Goal: Use online tool/utility: Use online tool/utility

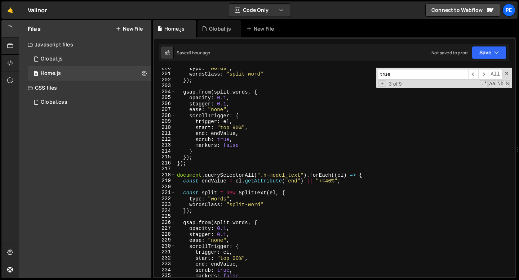
scroll to position [1185, 0]
click at [509, 74] on div "true ​ ​ All Replace All + 3 of 9 .* Aa \b S" at bounding box center [444, 78] width 136 height 21
click at [507, 74] on span at bounding box center [506, 73] width 5 height 5
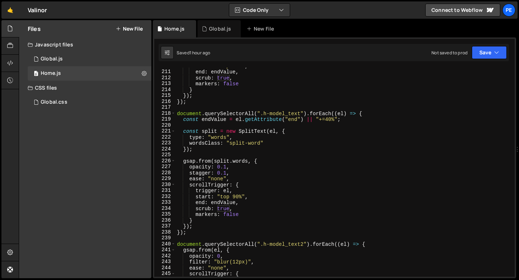
scroll to position [1257, 0]
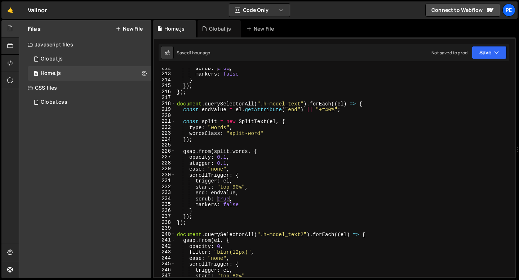
click at [197, 222] on div "scrub : true , markers : false } }) ; }) ; document . querySelectorAll ( ".h-mo…" at bounding box center [343, 175] width 336 height 221
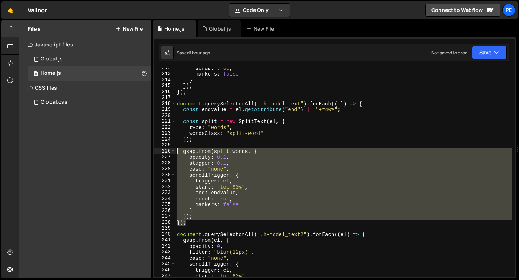
drag, startPoint x: 193, startPoint y: 222, endPoint x: 177, endPoint y: 148, distance: 75.5
click at [177, 148] on div "scrub : true , markers : false } }) ; }) ; document . querySelectorAll ( ".h-mo…" at bounding box center [343, 175] width 336 height 221
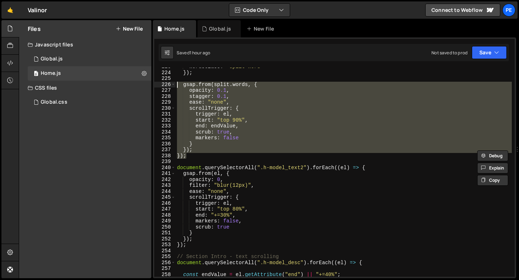
scroll to position [1364, 0]
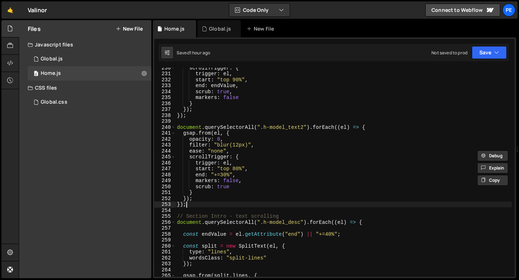
click at [189, 203] on div "scrollTrigger : { trigger : el , start : "top 90%" , end : endValue , scrub : t…" at bounding box center [343, 175] width 336 height 221
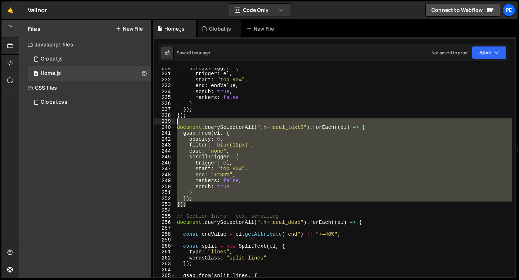
drag, startPoint x: 189, startPoint y: 203, endPoint x: 173, endPoint y: 124, distance: 81.0
click at [173, 124] on div "}); 230 231 232 233 234 235 236 237 238 239 240 241 242 243 244 245 246 247 248…" at bounding box center [334, 172] width 360 height 209
type textarea "document.querySelectorAll(".h-model_text2").forEach((el) => {"
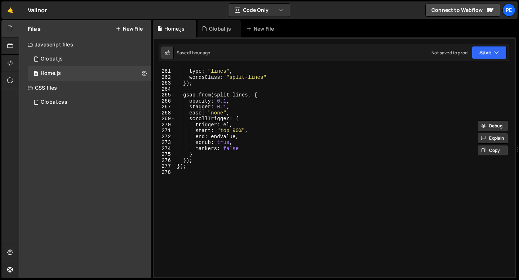
scroll to position [1545, 0]
click at [181, 179] on div "const split = new SplitText ( el , { type : "lines" , wordsClass : "split-lines…" at bounding box center [343, 172] width 336 height 221
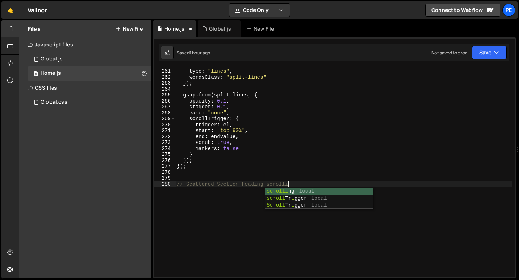
scroll to position [0, 8]
type textarea "// Scattered Section Heading scrolling"
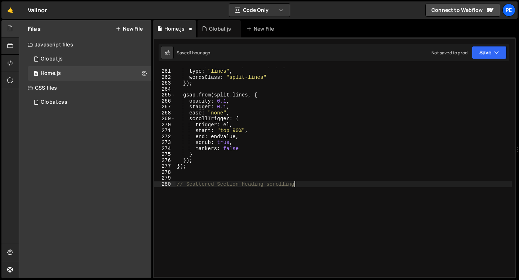
scroll to position [0, 0]
paste textarea "});"
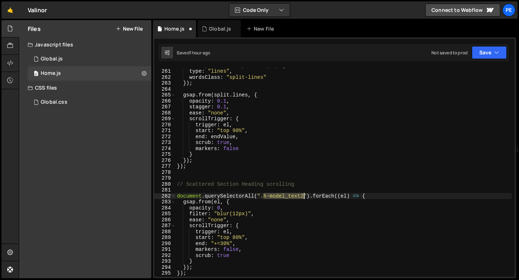
drag, startPoint x: 262, startPoint y: 196, endPoint x: 302, endPoint y: 195, distance: 40.0
click at [302, 195] on div "const split = new SplitText ( el , { type : "lines" , wordsClass : "split-lines…" at bounding box center [343, 172] width 336 height 221
paste textarea "scattered_heading-w"
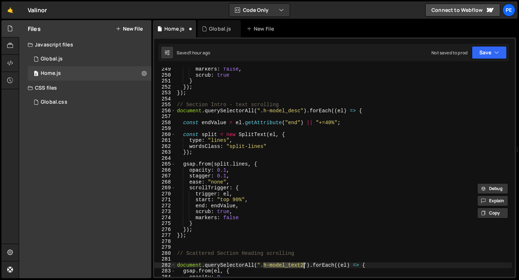
scroll to position [1475, 0]
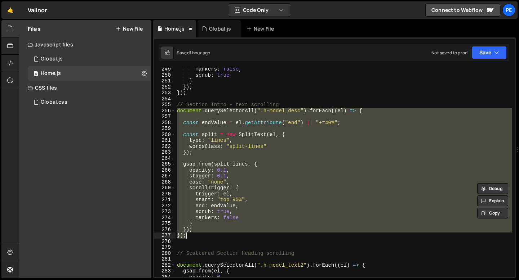
drag, startPoint x: 177, startPoint y: 110, endPoint x: 198, endPoint y: 235, distance: 126.9
click at [198, 235] on div "markers : false , scrub : true } }) ; }) ; // Section Intro - text scrolling do…" at bounding box center [343, 176] width 336 height 221
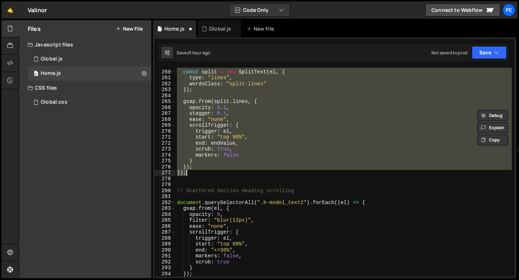
scroll to position [1576, 0]
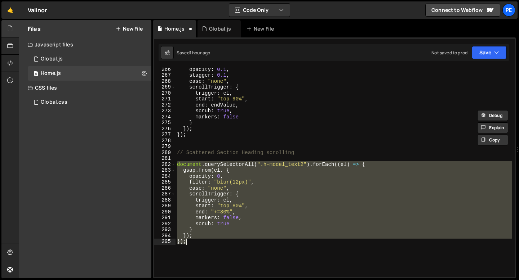
drag, startPoint x: 177, startPoint y: 163, endPoint x: 188, endPoint y: 242, distance: 80.3
click at [188, 242] on div "opacity : 0.1 , stagger : 0.1 , ease : "none" , scrollTrigger : { trigger : el …" at bounding box center [343, 176] width 336 height 221
paste textarea
type textarea "});"
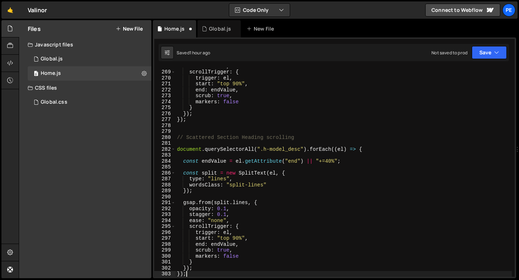
click at [179, 142] on div "ease : "none" , scrollTrigger : { trigger : el , start : "top 90%" , end : endV…" at bounding box center [343, 173] width 336 height 221
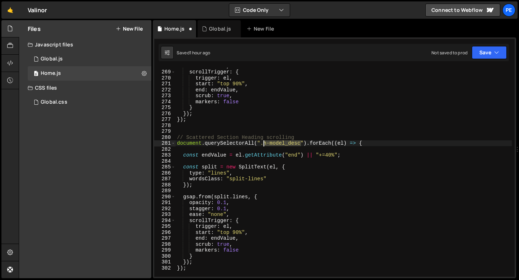
drag, startPoint x: 299, startPoint y: 142, endPoint x: 263, endPoint y: 144, distance: 36.4
click at [263, 144] on div "ease : "none" , scrollTrigger : { trigger : el , start : "top 90%" , end : endV…" at bounding box center [343, 173] width 336 height 221
paste textarea "scattered_heading-w"
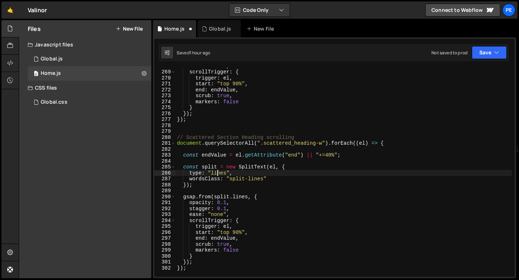
click at [218, 172] on div "ease : "none" , scrollTrigger : { trigger : el , start : "top 90%" , end : endV…" at bounding box center [343, 173] width 336 height 221
click at [270, 178] on div "ease : "none" , scrollTrigger : { trigger : el , start : "top 90%" , end : endV…" at bounding box center [343, 173] width 336 height 221
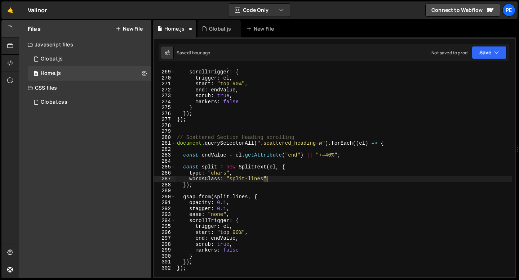
click at [270, 178] on div "ease : "none" , scrollTrigger : { trigger : el , start : "top 90%" , end : endV…" at bounding box center [343, 173] width 336 height 221
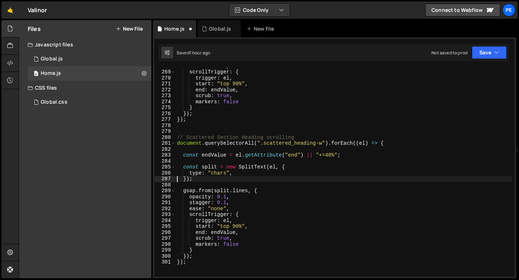
scroll to position [0, 1]
click at [243, 191] on div "ease : "none" , scrollTrigger : { trigger : el , start : "top 90%" , end : endV…" at bounding box center [343, 173] width 336 height 221
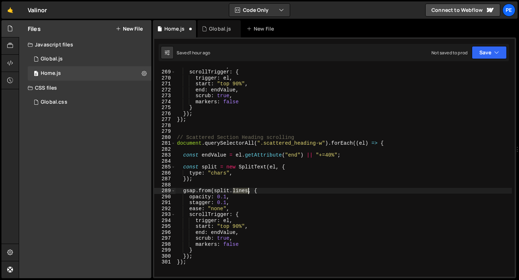
click at [242, 191] on div "ease : "none" , scrollTrigger : { trigger : el , start : "top 90%" , end : endV…" at bounding box center [343, 173] width 336 height 221
click at [233, 202] on div "ease : "none" , scrollTrigger : { trigger : el , start : "top 90%" , end : endV…" at bounding box center [343, 173] width 336 height 221
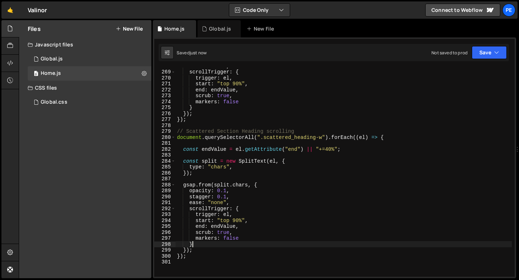
click at [232, 242] on div "ease : "none" , scrollTrigger : { trigger : el , start : "top 90%" , end : endV…" at bounding box center [343, 173] width 336 height 221
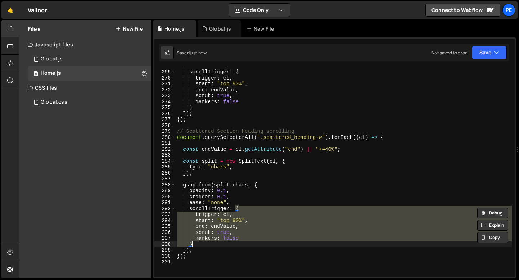
click at [228, 239] on div "ease : "none" , scrollTrigger : { trigger : el , start : "top 90%" , end : endV…" at bounding box center [343, 172] width 336 height 209
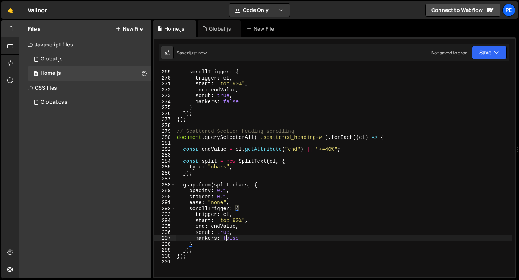
click at [228, 239] on div "ease : "none" , scrollTrigger : { trigger : el , start : "top 90%" , end : endV…" at bounding box center [343, 173] width 336 height 221
click at [250, 196] on div "ease : "none" , scrollTrigger : { trigger : el , start : "top 90%" , end : endV…" at bounding box center [343, 173] width 336 height 221
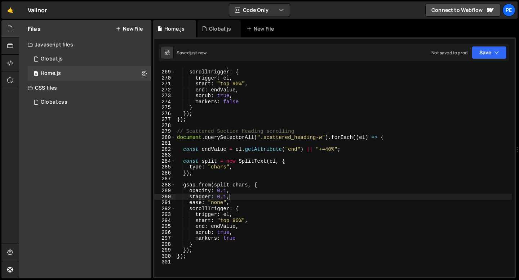
scroll to position [0, 3]
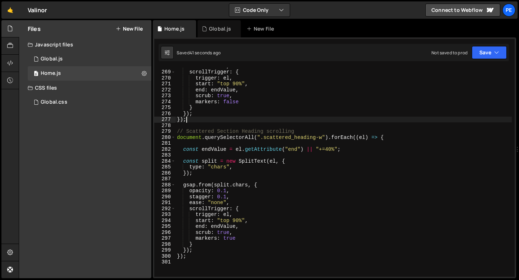
click at [234, 118] on div "ease : "none" , scrollTrigger : { trigger : el , start : "top 90%" , end : endV…" at bounding box center [343, 173] width 336 height 221
type textarea "});"
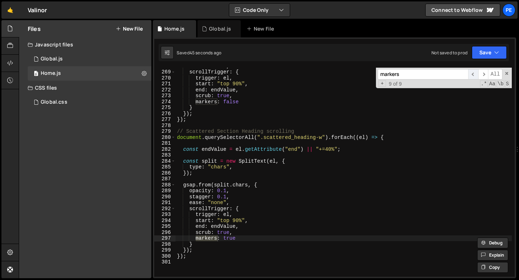
type input "markers"
click at [474, 77] on span "​" at bounding box center [473, 74] width 10 height 10
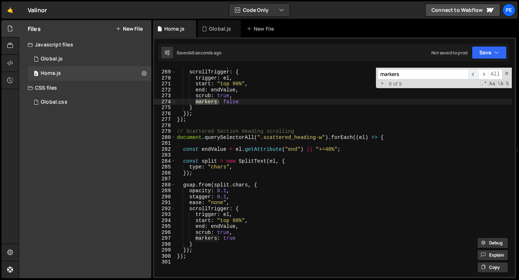
click at [473, 77] on span "​" at bounding box center [473, 74] width 10 height 10
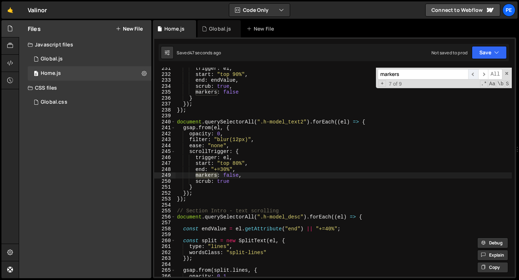
click at [473, 76] on span "​" at bounding box center [473, 74] width 10 height 10
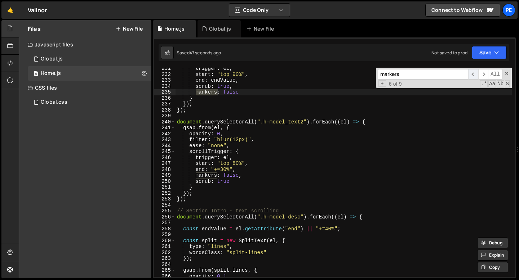
click at [473, 76] on span "​" at bounding box center [473, 74] width 10 height 10
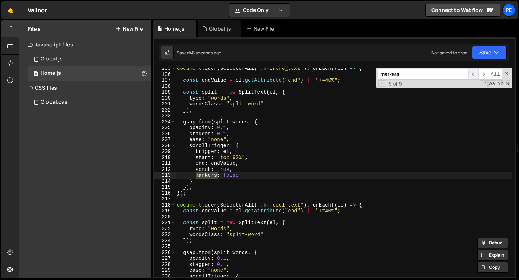
click at [473, 76] on span "​" at bounding box center [473, 74] width 10 height 10
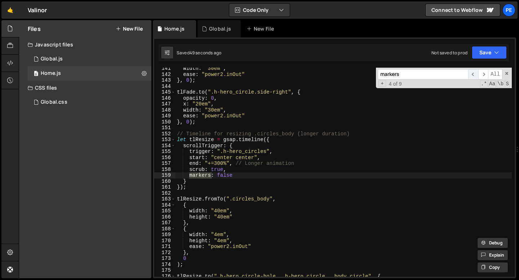
click at [473, 76] on span "​" at bounding box center [473, 74] width 10 height 10
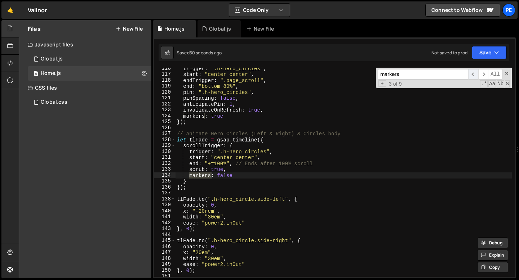
click at [473, 75] on span "​" at bounding box center [473, 74] width 10 height 10
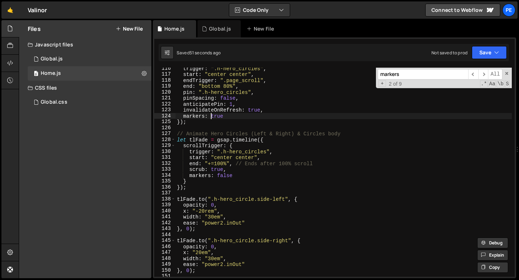
click at [212, 115] on div "trigger : ".h-hero_circles" , start : "center center" , endTrigger : ".page_scr…" at bounding box center [343, 176] width 336 height 221
click at [213, 115] on div "trigger : ".h-hero_circles" , start : "center center" , endTrigger : ".page_scr…" at bounding box center [343, 176] width 336 height 221
click at [483, 75] on span "​" at bounding box center [483, 74] width 10 height 10
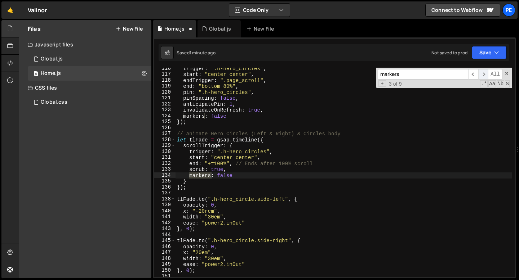
click at [483, 75] on span "​" at bounding box center [483, 74] width 10 height 10
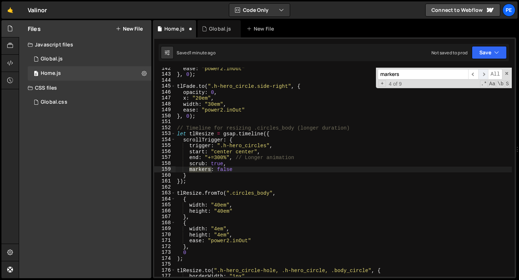
click at [483, 75] on span "​" at bounding box center [483, 74] width 10 height 10
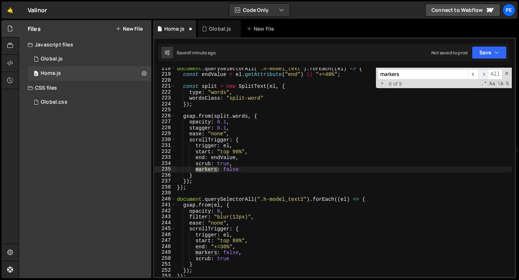
click at [483, 75] on span "​" at bounding box center [483, 74] width 10 height 10
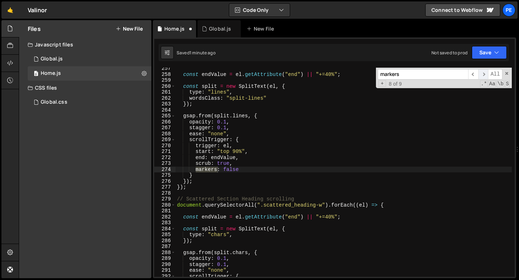
scroll to position [1661, 0]
click at [483, 75] on span "​" at bounding box center [483, 74] width 10 height 10
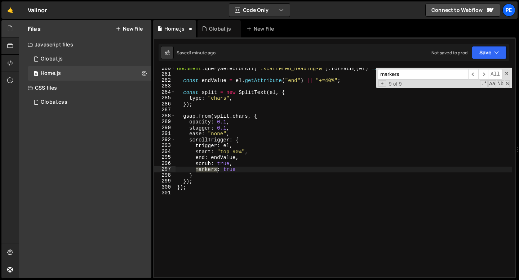
type textarea "markers: true"
click at [345, 169] on div "document . querySelectorAll ( ".scattered_heading-w" ) . forEach (( el ) => { c…" at bounding box center [343, 176] width 336 height 221
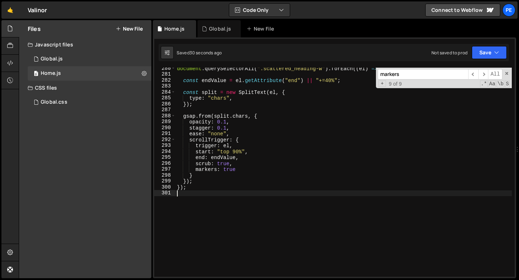
click at [221, 205] on div "document . querySelectorAll ( ".scattered_heading-w" ) . forEach (( el ) => { c…" at bounding box center [343, 176] width 336 height 221
click at [209, 102] on div "document . querySelectorAll ( ".scattered_heading-w" ) . forEach (( el ) => { c…" at bounding box center [343, 176] width 336 height 221
type textarea "});"
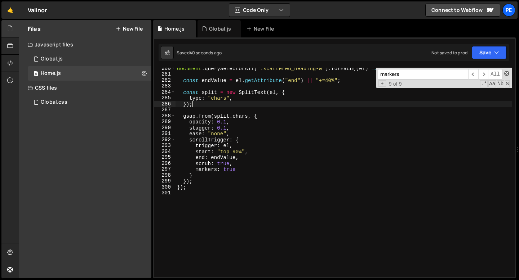
click at [507, 73] on span at bounding box center [506, 73] width 5 height 5
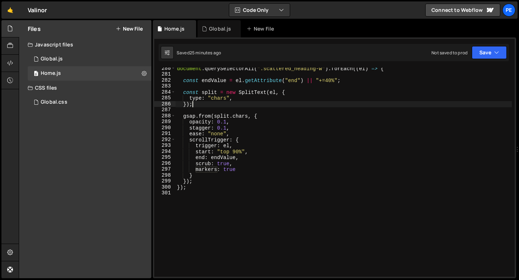
scroll to position [0, 1]
